Goal: Information Seeking & Learning: Learn about a topic

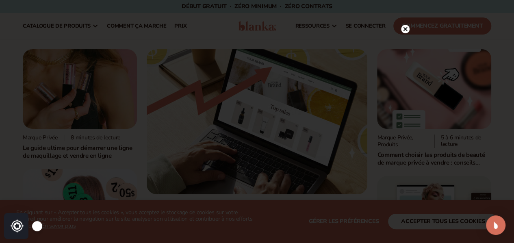
click at [409, 28] on circle at bounding box center [405, 29] width 9 height 9
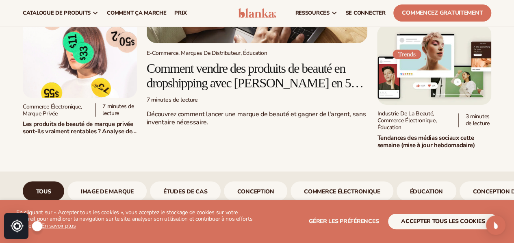
scroll to position [136, 0]
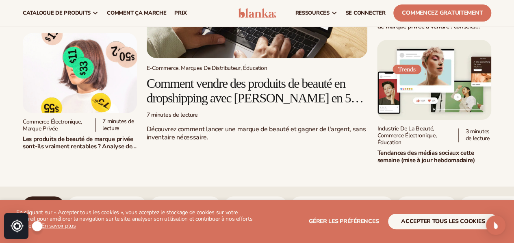
click at [249, 100] on font "Comment vendre des produits de beauté en dropshipping avec Blanka en 5 étapes" at bounding box center [255, 97] width 217 height 43
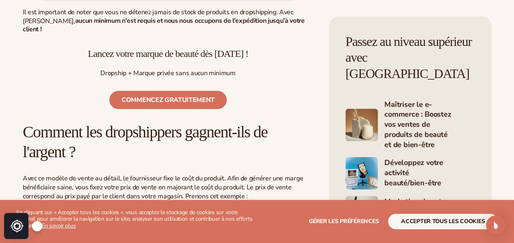
scroll to position [681, 0]
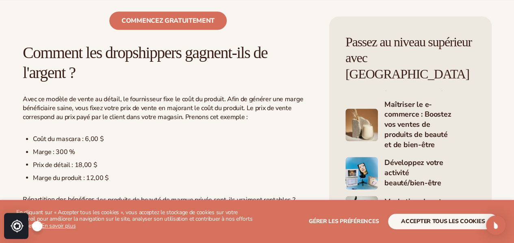
click at [161, 41] on div "Commencez gratuitement" at bounding box center [168, 26] width 290 height 30
click at [167, 30] on link "Commencez gratuitement" at bounding box center [167, 20] width 117 height 18
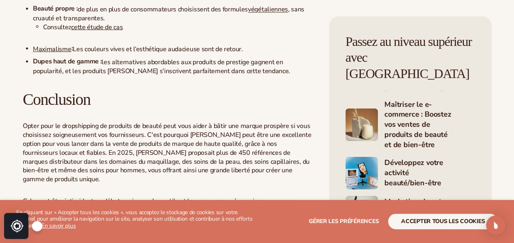
scroll to position [2835, 0]
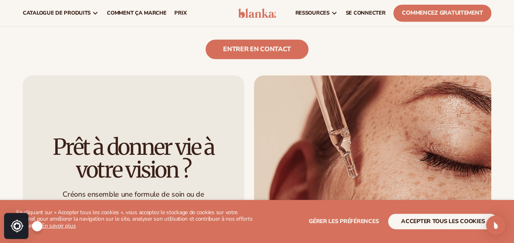
scroll to position [616, 0]
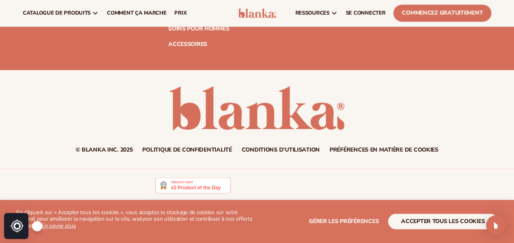
scroll to position [3797, 0]
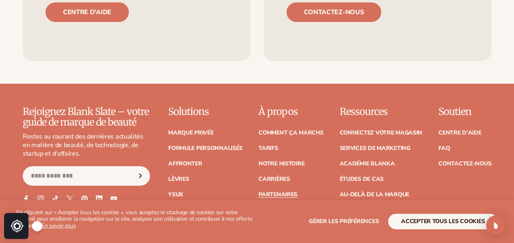
scroll to position [1483, 0]
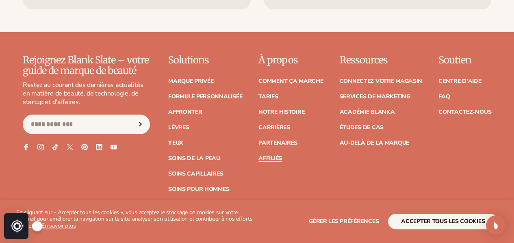
click at [258, 154] on font "Affiliés" at bounding box center [270, 158] width 24 height 8
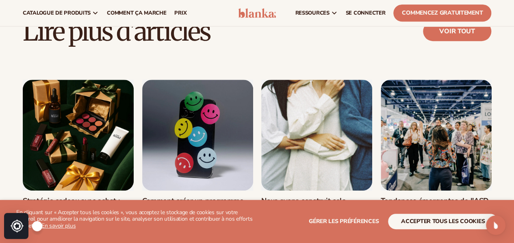
scroll to position [3279, 0]
